Goal: Task Accomplishment & Management: Use online tool/utility

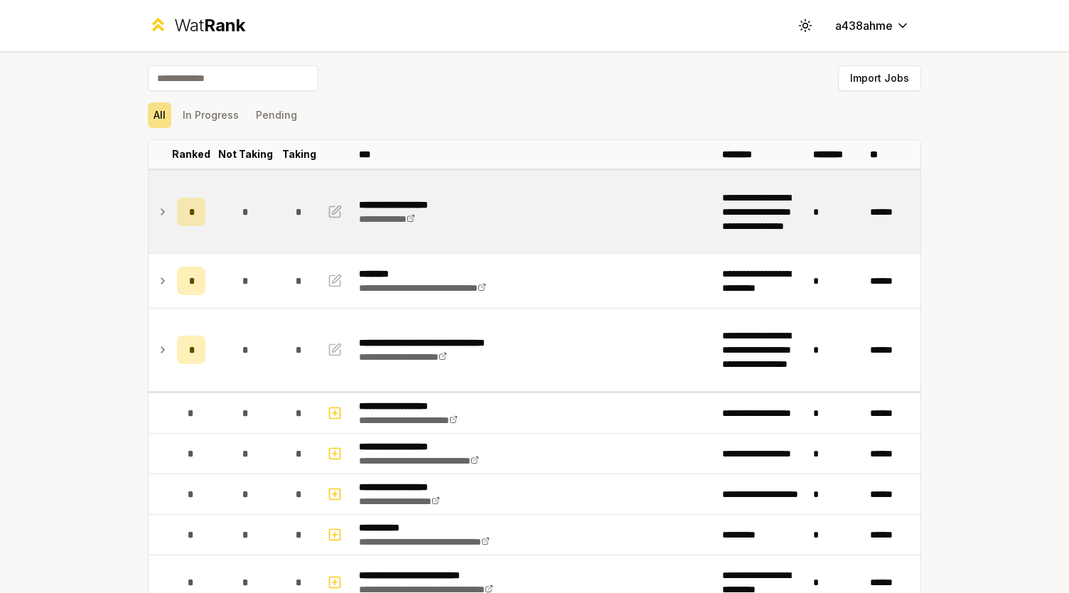
click at [250, 220] on div "*" at bounding box center [245, 212] width 28 height 28
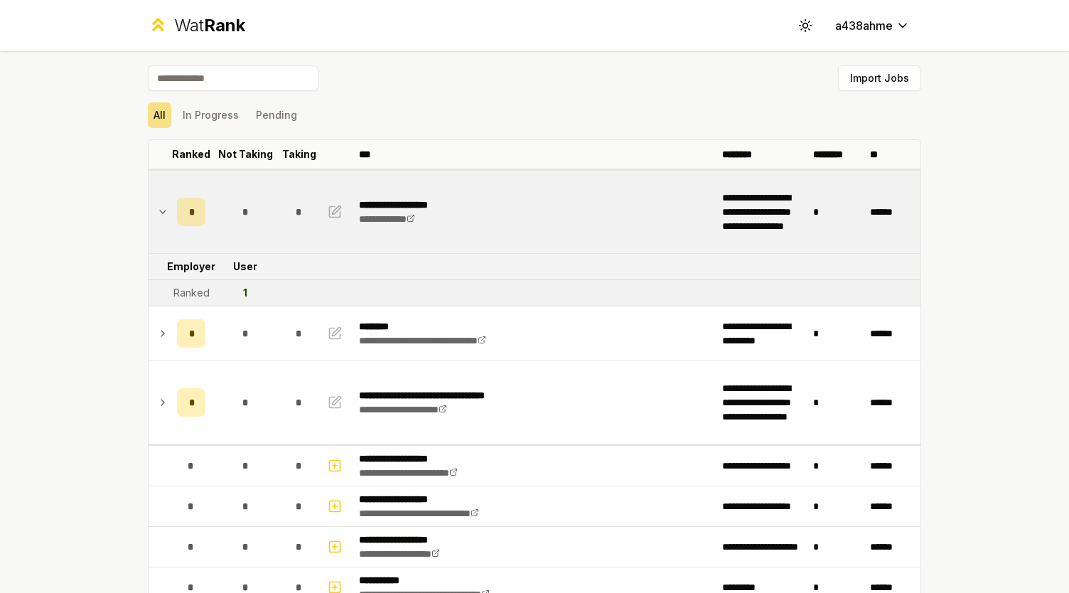
click at [277, 301] on tr "Ranked 1" at bounding box center [535, 293] width 773 height 26
click at [892, 31] on html "**********" at bounding box center [534, 296] width 1069 height 593
click at [864, 52] on span "Log out" at bounding box center [866, 52] width 36 height 14
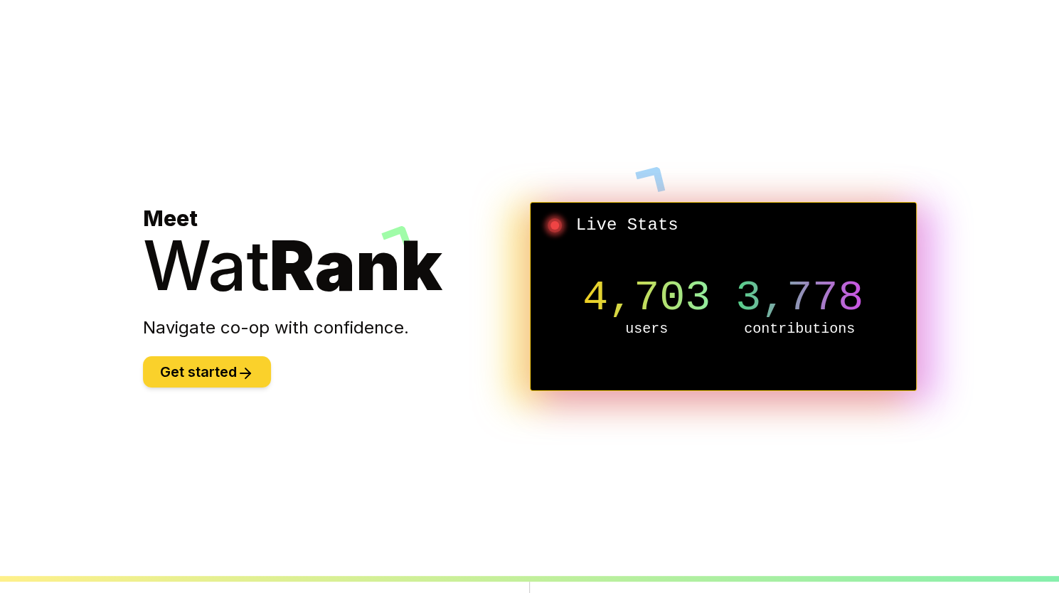
click at [189, 380] on button "Get started" at bounding box center [207, 371] width 128 height 31
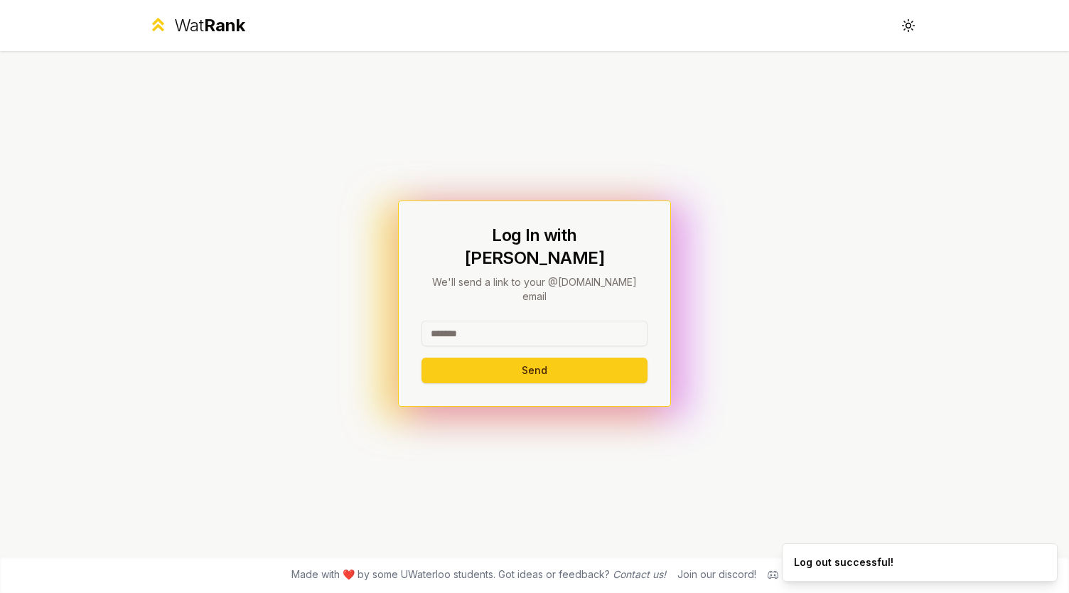
click at [503, 321] on input at bounding box center [535, 334] width 226 height 26
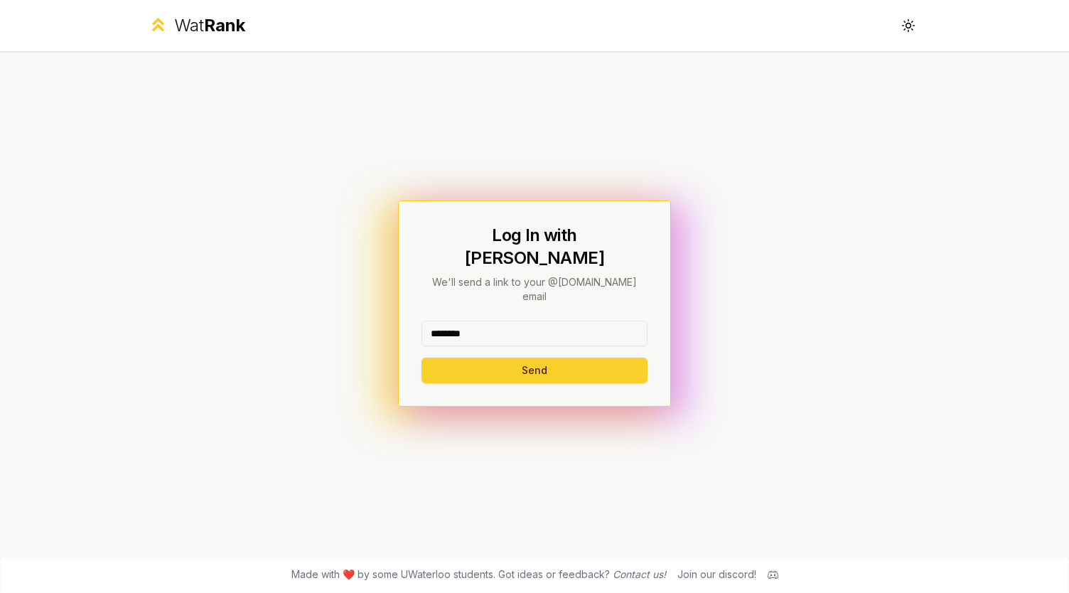
type input "********"
click at [452, 358] on button "Send" at bounding box center [535, 371] width 226 height 26
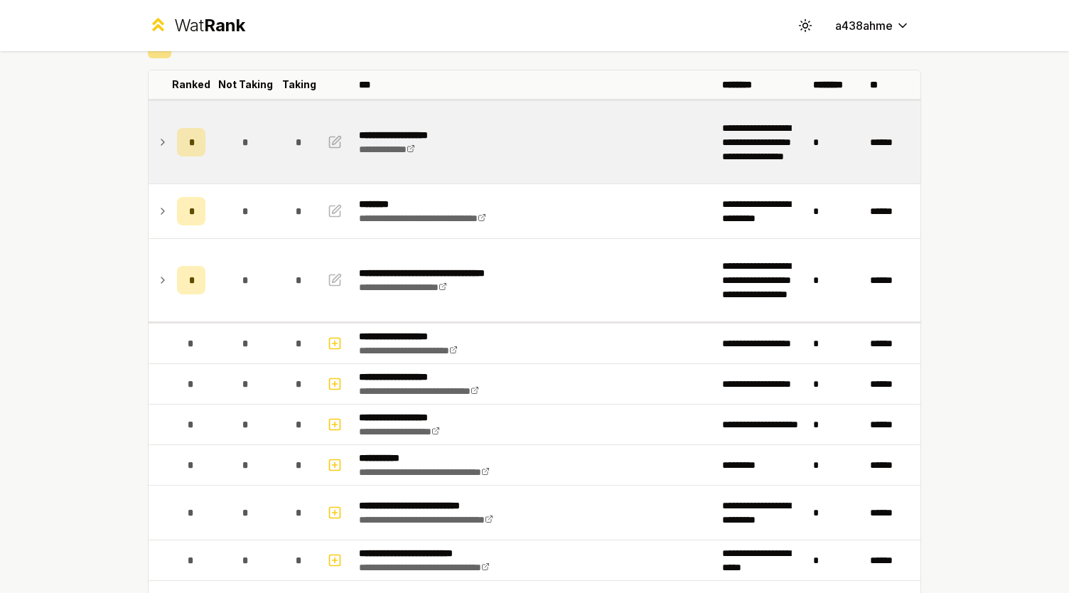
scroll to position [70, 0]
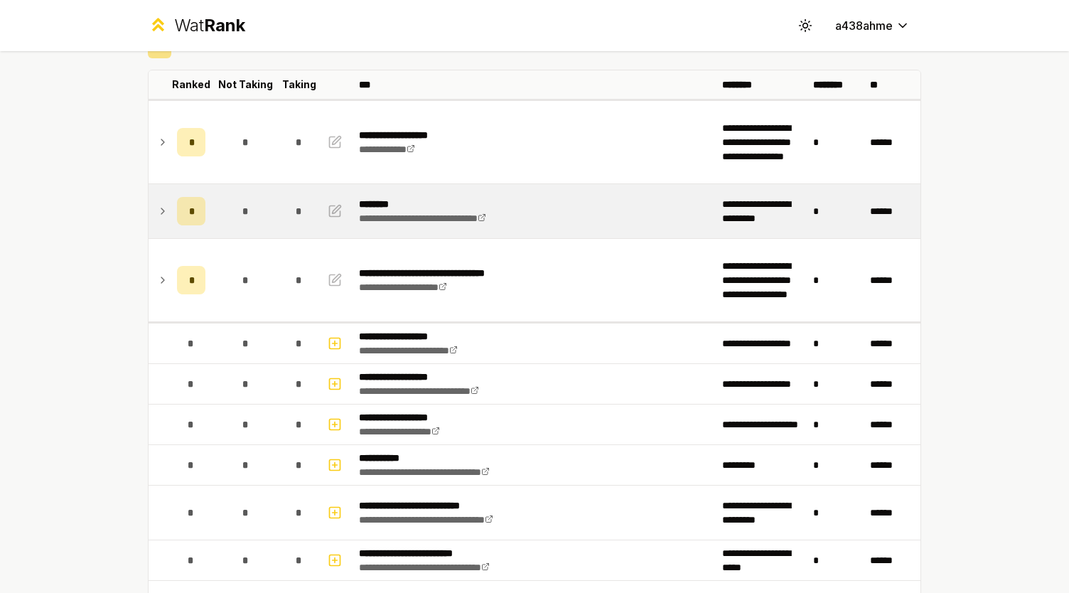
click at [231, 215] on div "*" at bounding box center [245, 211] width 28 height 28
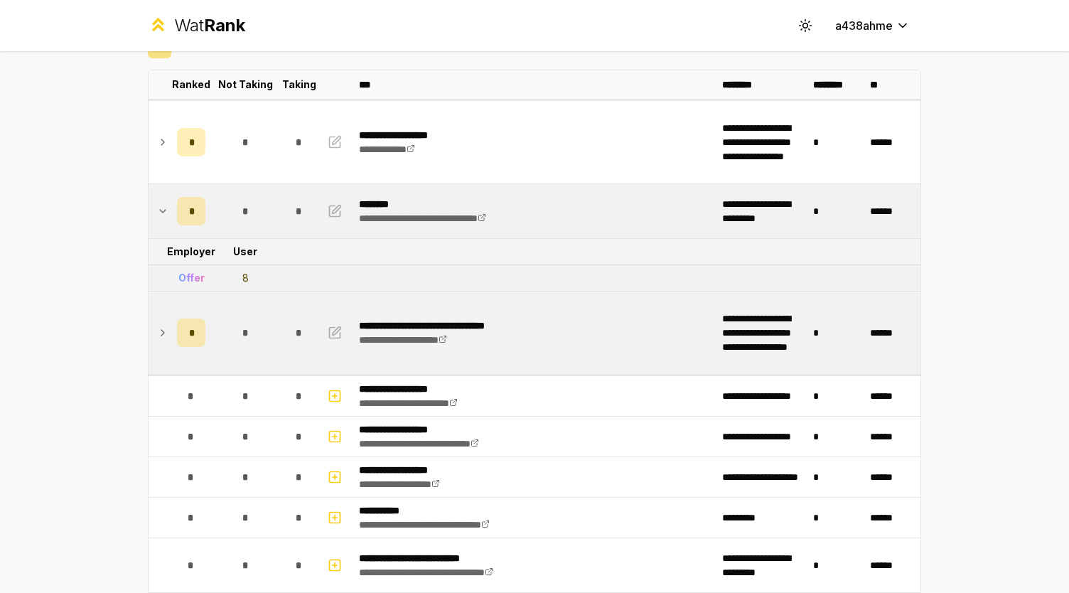
click at [231, 323] on div "*" at bounding box center [245, 333] width 28 height 28
